Goal: Check status: Verify the current state of an ongoing process or item

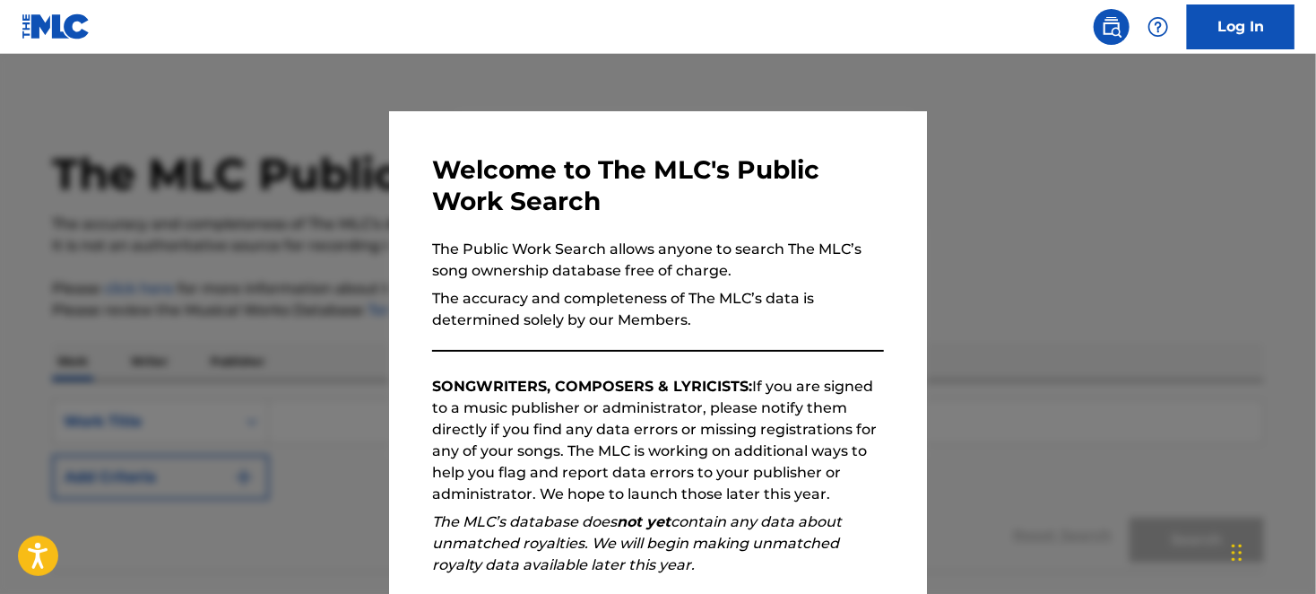
click at [1234, 27] on link "Log In" at bounding box center [1241, 26] width 108 height 45
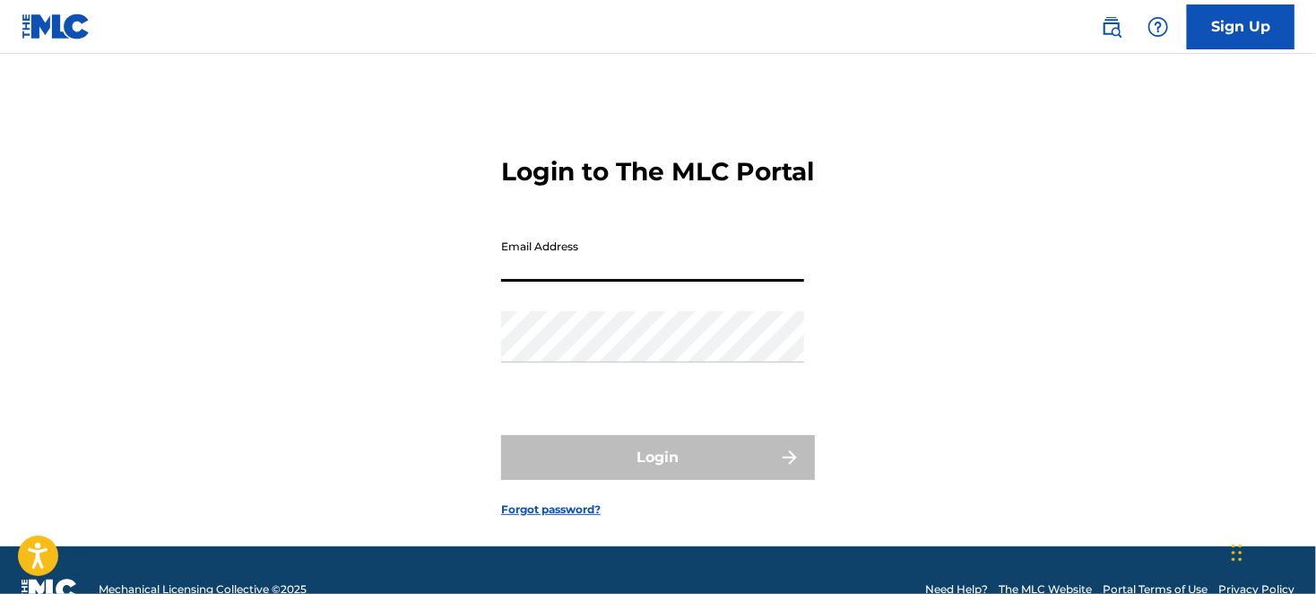
click at [600, 282] on input "Email Address" at bounding box center [652, 255] width 303 height 51
drag, startPoint x: 899, startPoint y: 410, endPoint x: 811, endPoint y: 410, distance: 88.8
click at [899, 410] on div "Login to The MLC Portal Email Address Password Login Forgot password?" at bounding box center [658, 322] width 1256 height 447
click at [628, 392] on div "Password" at bounding box center [652, 351] width 303 height 81
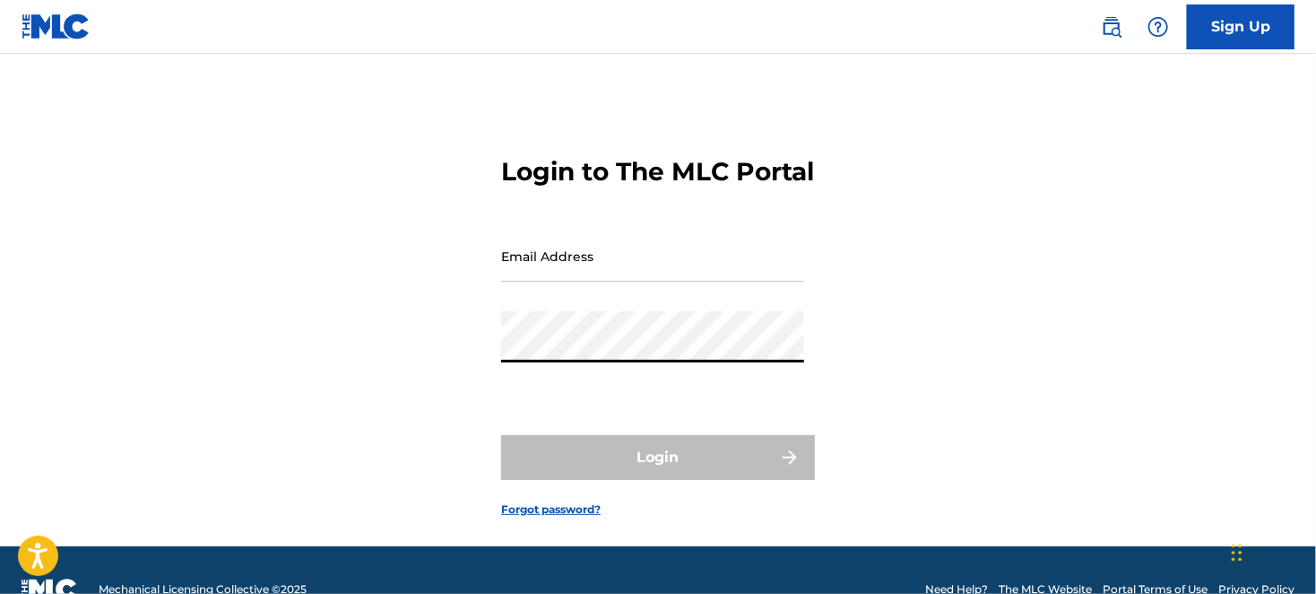
type input "[EMAIL_ADDRESS][DOMAIN_NAME]"
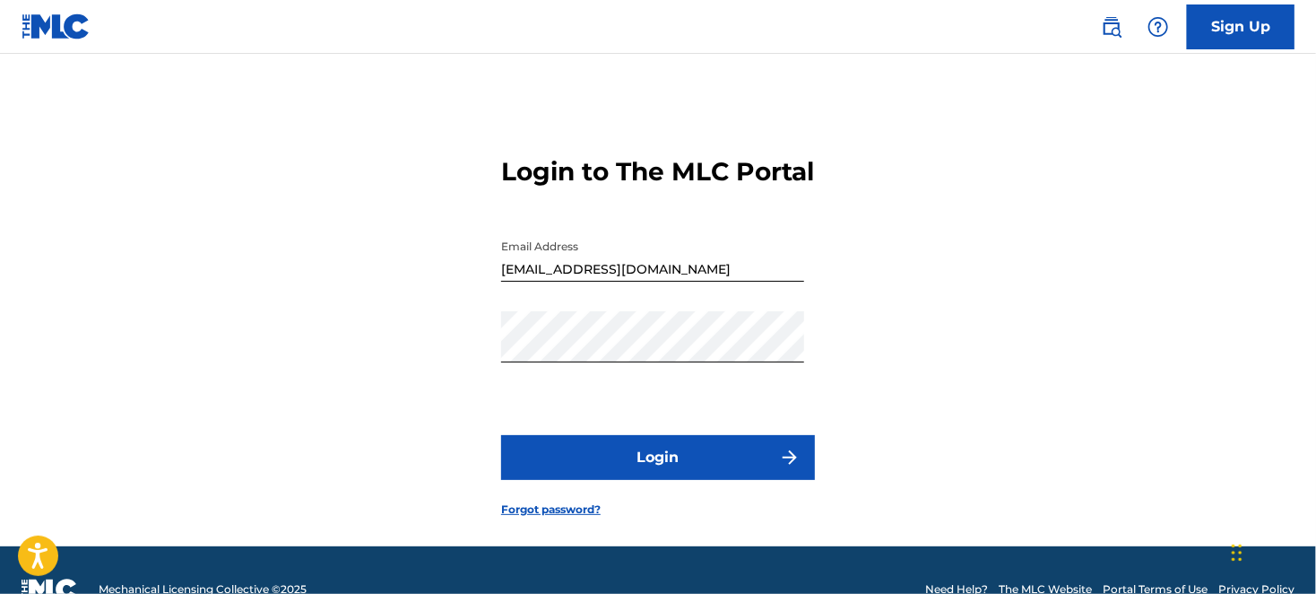
click at [663, 474] on button "Login" at bounding box center [658, 457] width 314 height 45
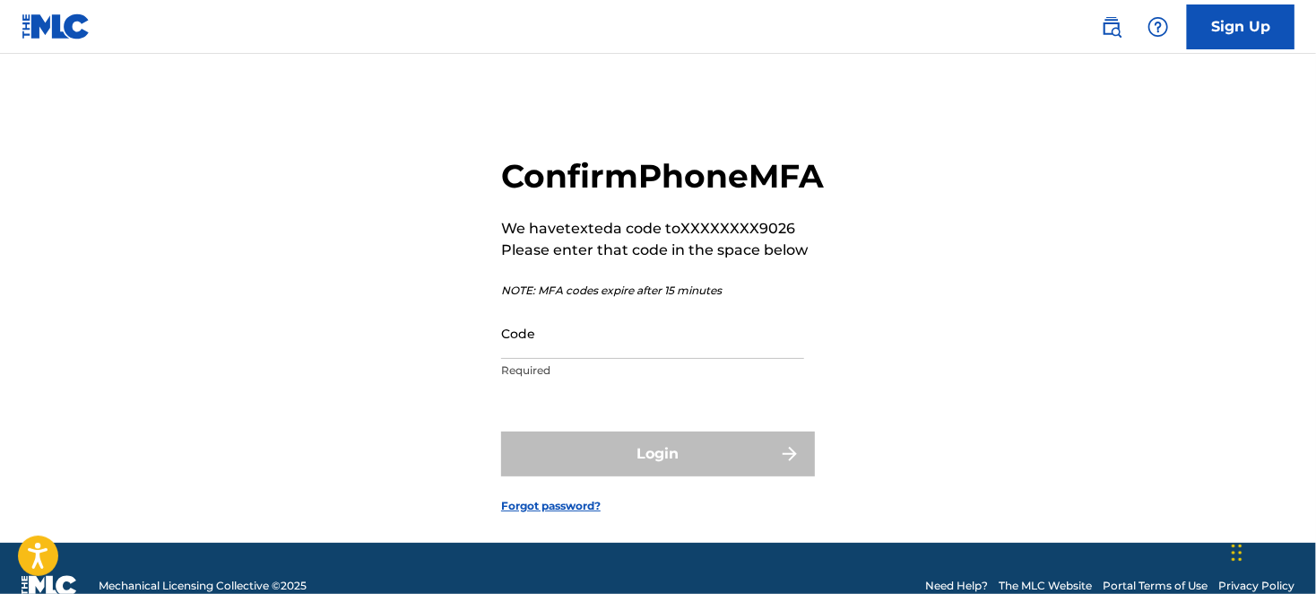
click at [594, 359] on input "Code" at bounding box center [652, 333] width 303 height 51
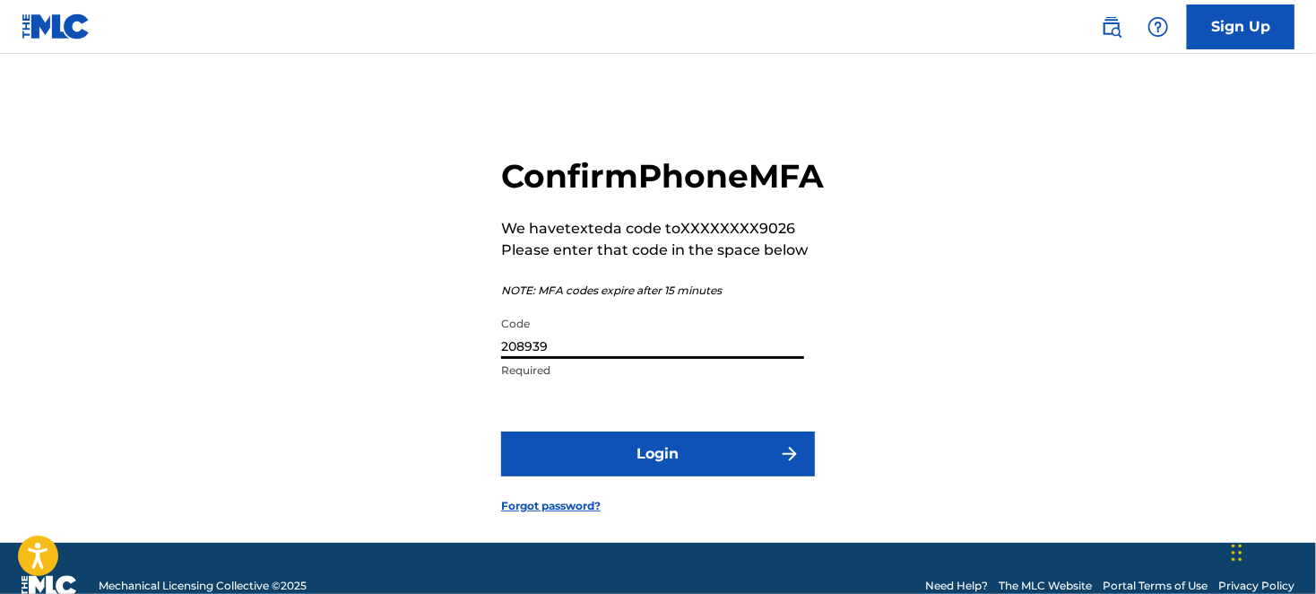
type input "208939"
click at [501, 431] on button "Login" at bounding box center [658, 453] width 314 height 45
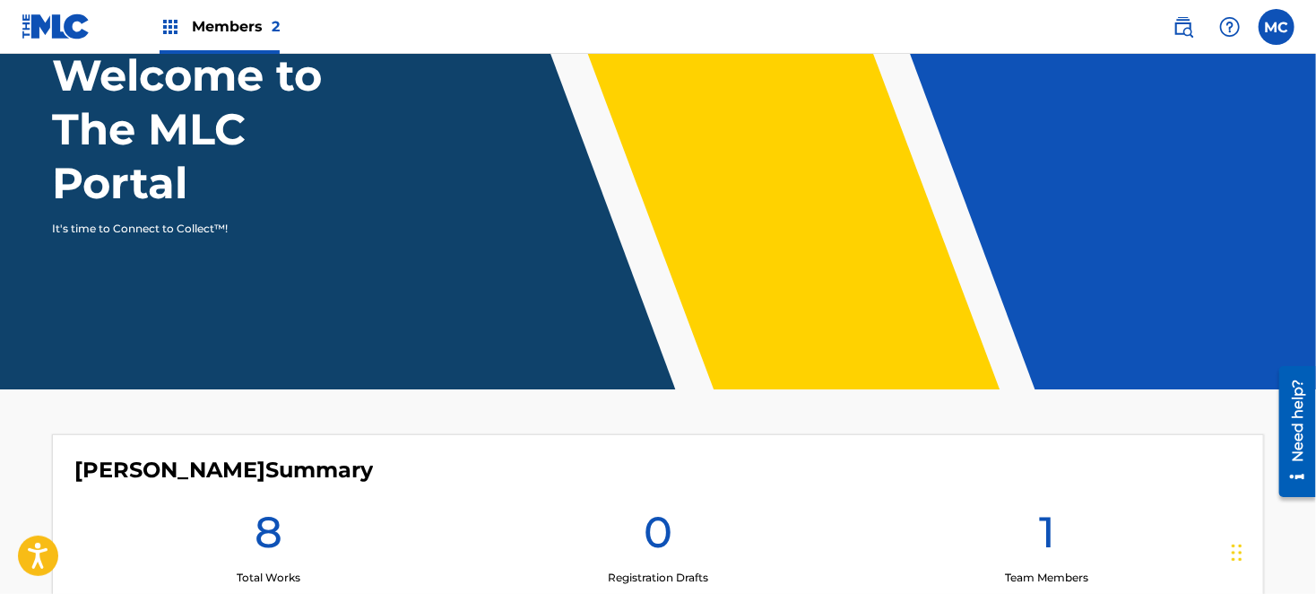
scroll to position [436, 0]
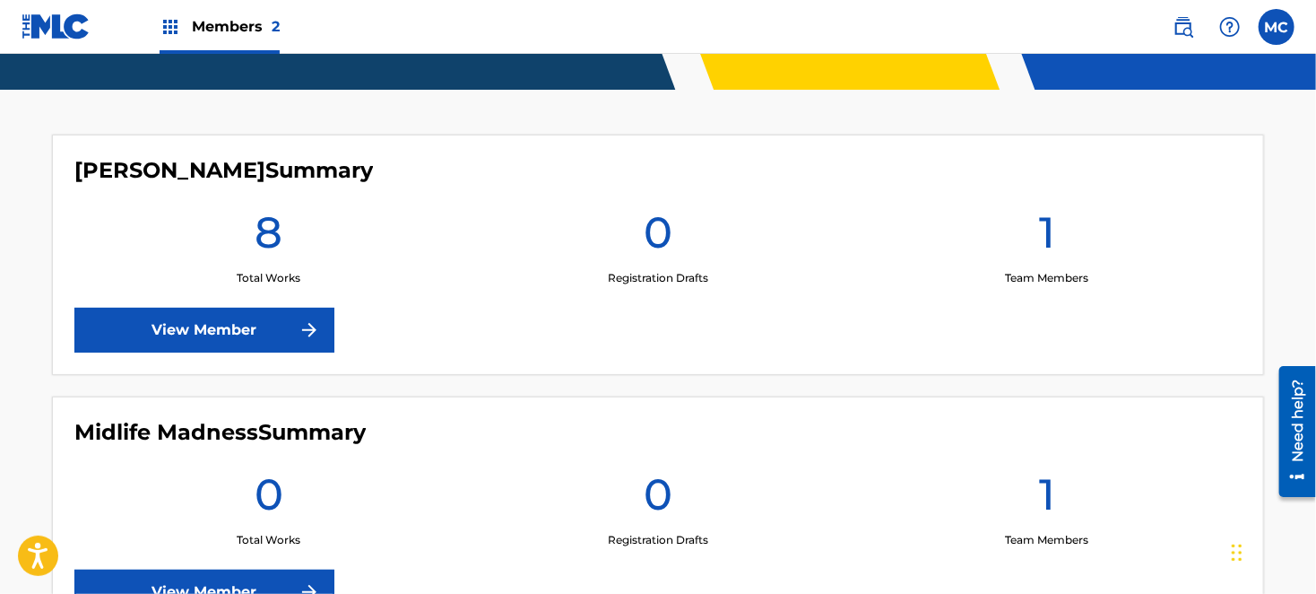
click at [257, 336] on link "View Member" at bounding box center [204, 330] width 260 height 45
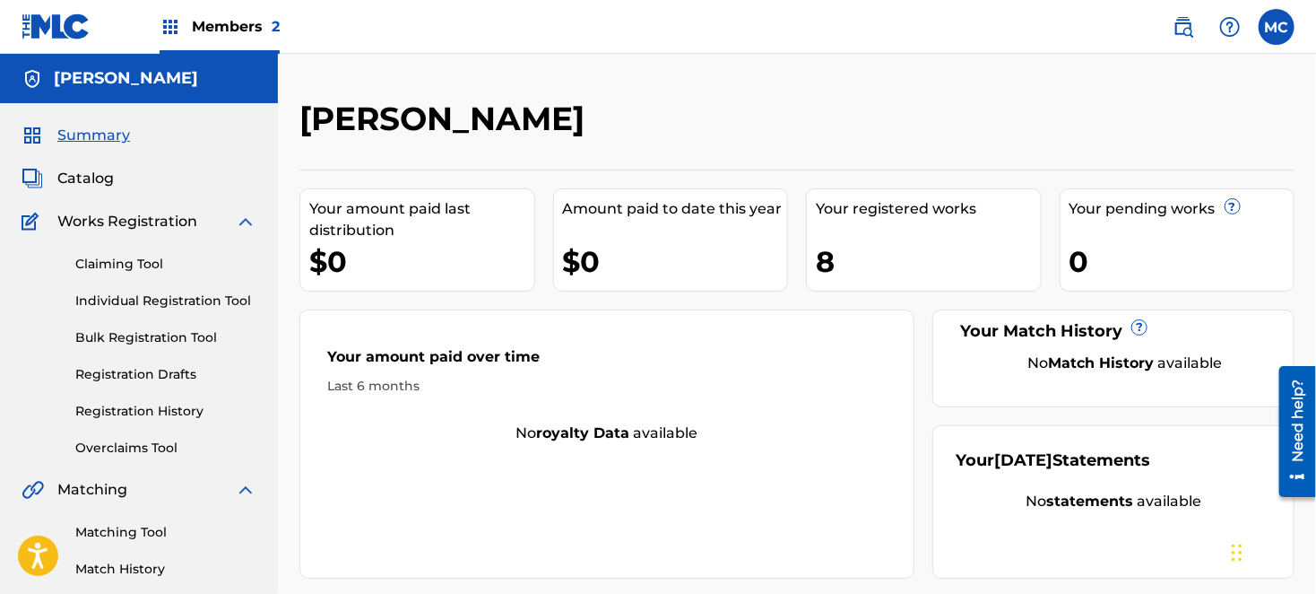
click at [102, 372] on link "Registration Drafts" at bounding box center [165, 374] width 181 height 19
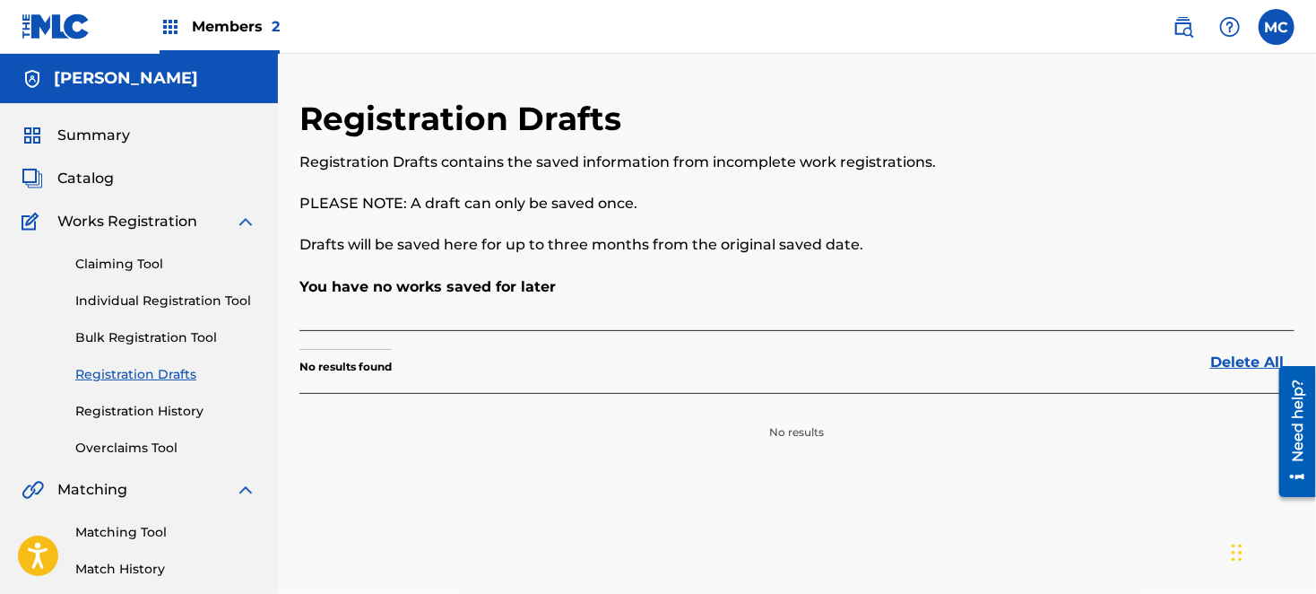
click at [105, 410] on link "Registration History" at bounding box center [165, 411] width 181 height 19
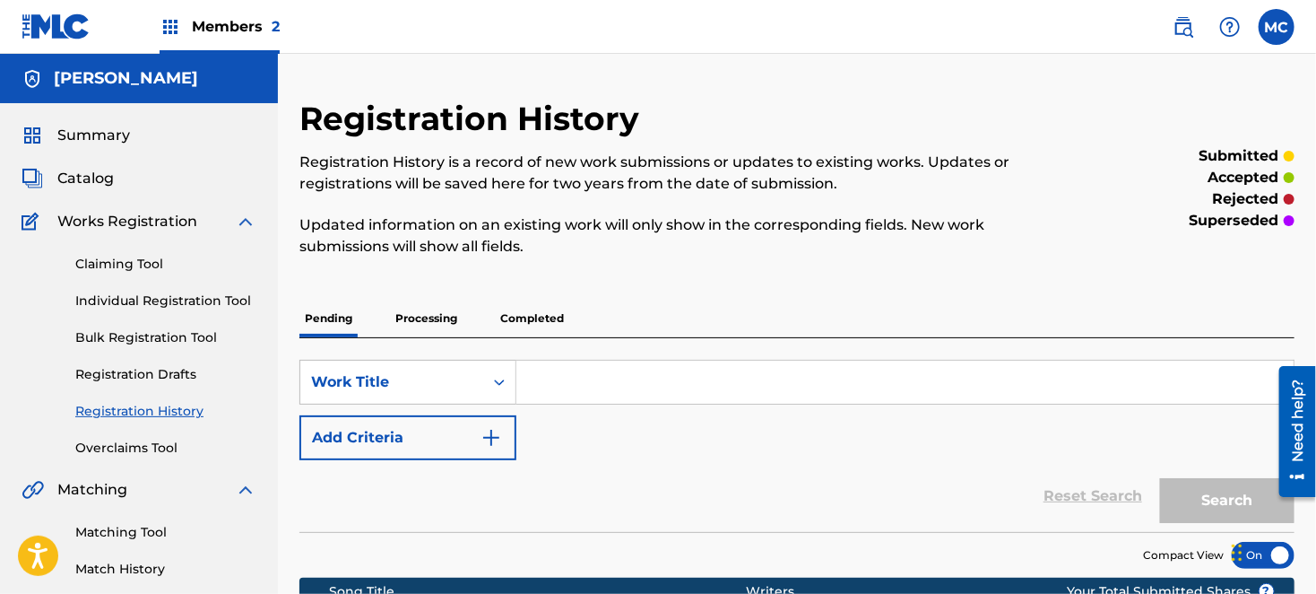
click at [418, 316] on p "Processing" at bounding box center [426, 319] width 73 height 38
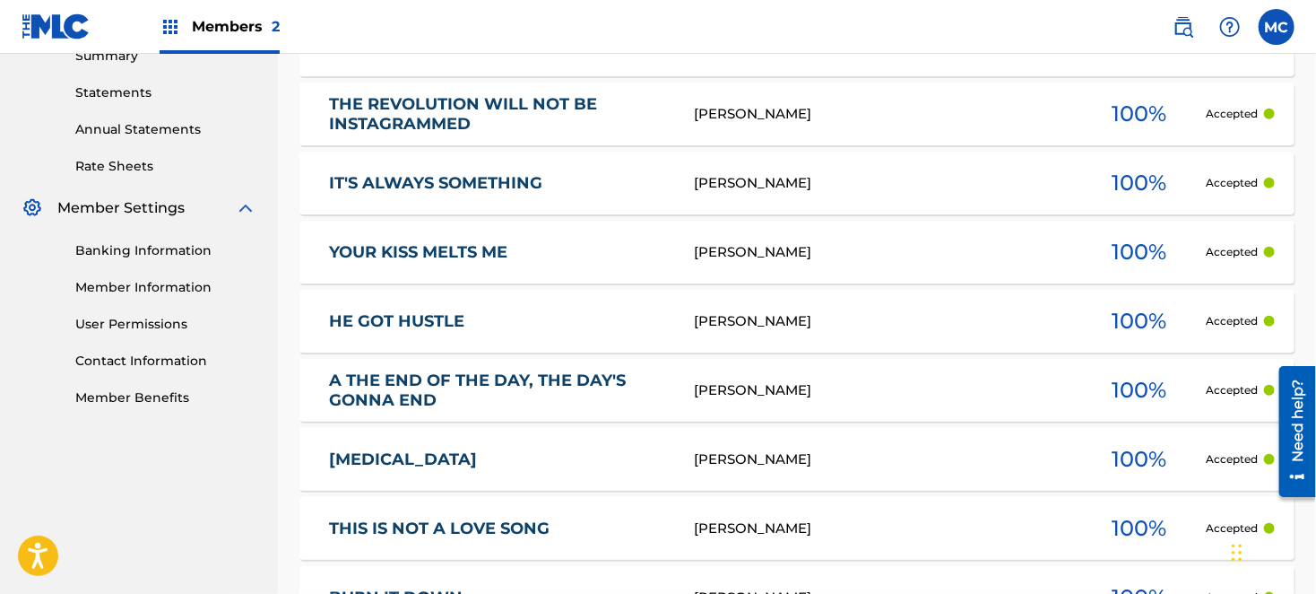
scroll to position [908, 0]
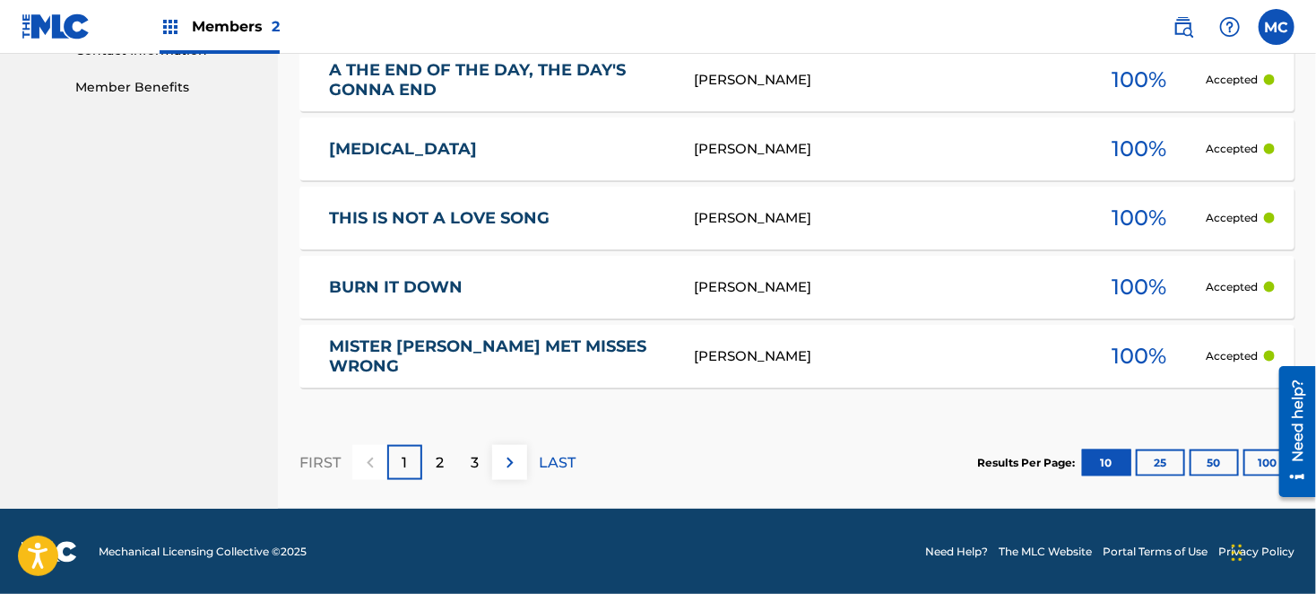
click at [1228, 463] on button "50" at bounding box center [1214, 462] width 49 height 27
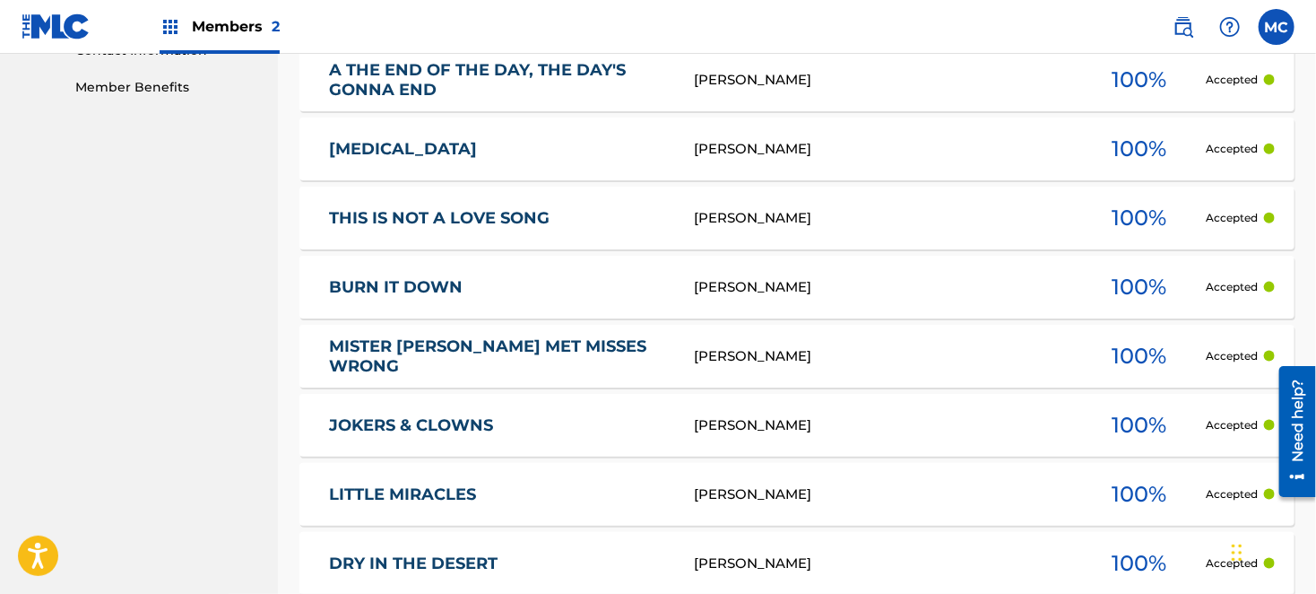
scroll to position [459, 0]
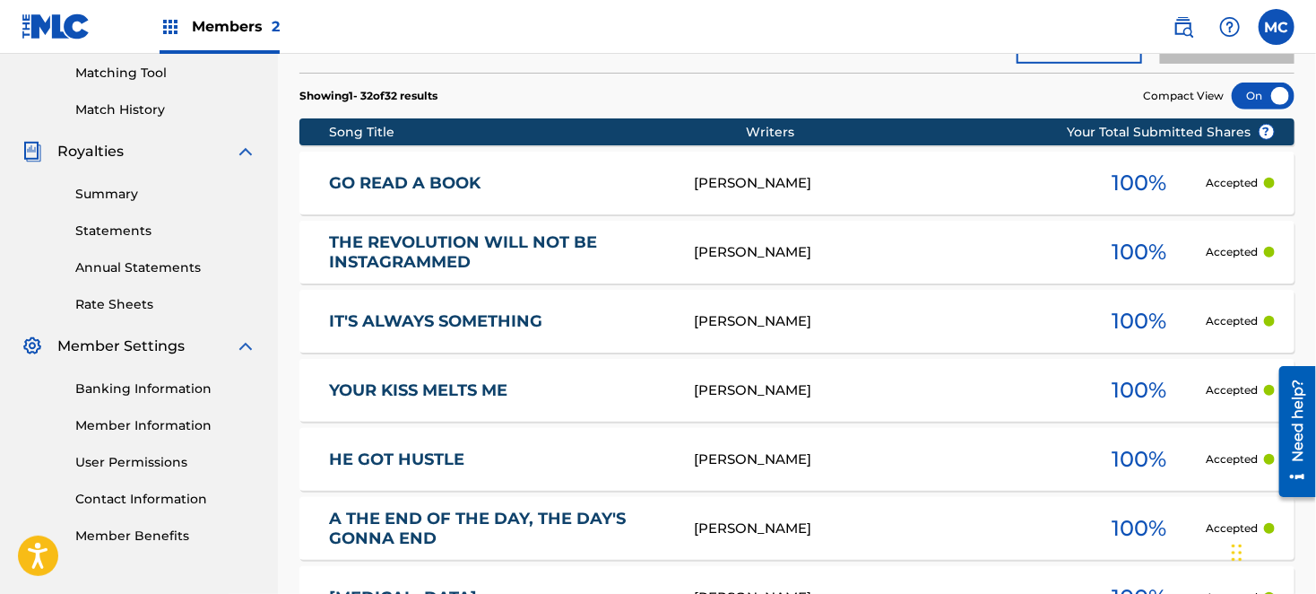
click at [372, 177] on link "GO READ A BOOK" at bounding box center [499, 183] width 341 height 21
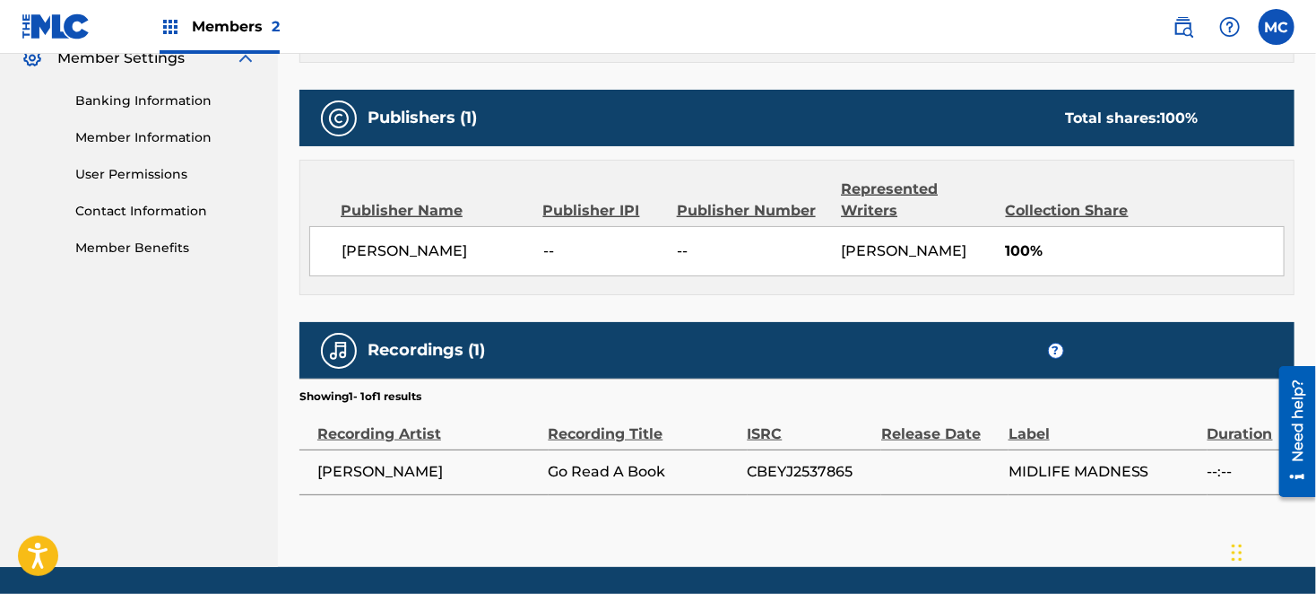
scroll to position [149, 0]
